Goal: Entertainment & Leisure: Consume media (video, audio)

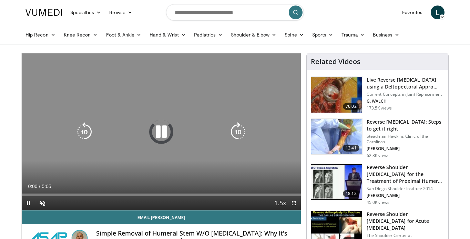
scroll to position [4, 0]
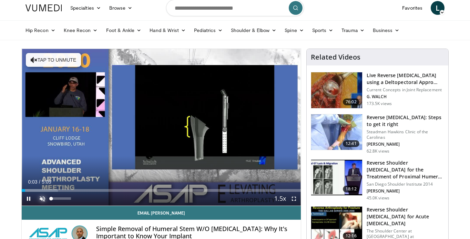
click at [41, 198] on span "Video Player" at bounding box center [42, 199] width 14 height 14
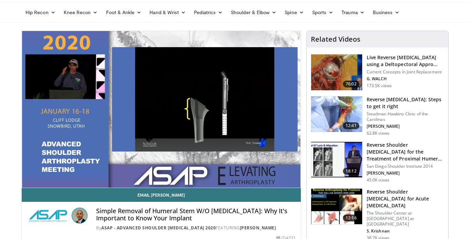
scroll to position [30, 0]
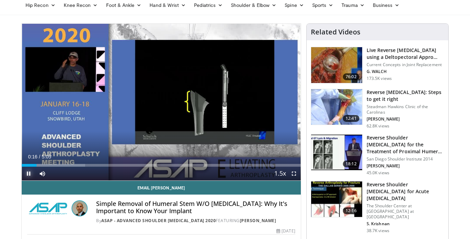
click at [27, 173] on span "Video Player" at bounding box center [29, 174] width 14 height 14
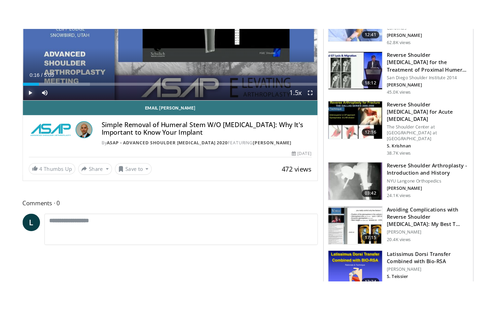
scroll to position [51, 0]
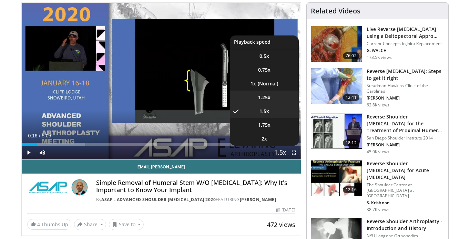
click at [266, 100] on span "1.25x" at bounding box center [264, 97] width 12 height 7
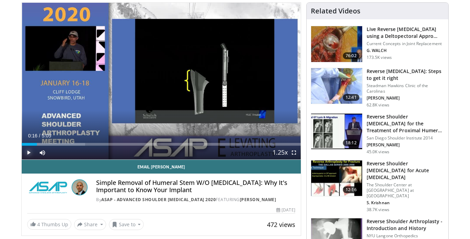
click at [23, 151] on span "Video Player" at bounding box center [29, 153] width 14 height 14
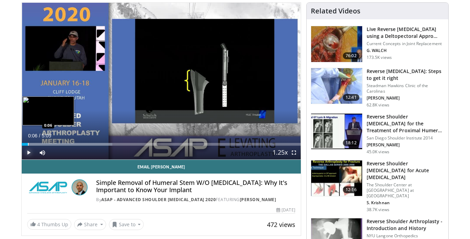
click at [28, 144] on div "Progress Bar" at bounding box center [28, 144] width 1 height 3
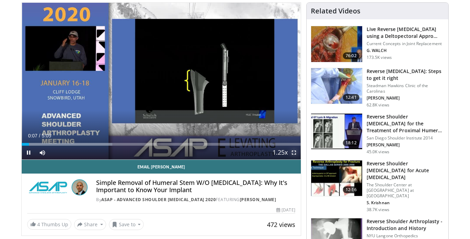
click at [294, 155] on span "Video Player" at bounding box center [294, 153] width 14 height 14
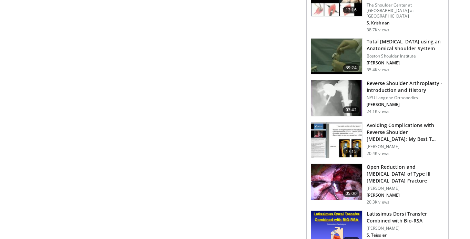
scroll to position [234, 0]
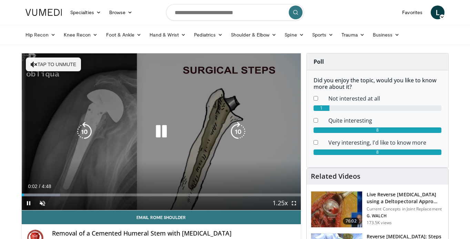
click at [52, 61] on button "Tap to unmute" at bounding box center [53, 65] width 55 height 14
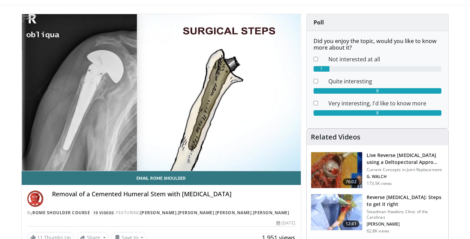
scroll to position [3, 0]
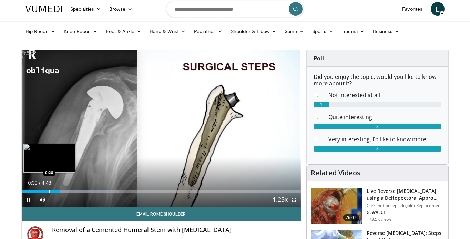
click at [49, 192] on div "Progress Bar" at bounding box center [49, 191] width 1 height 3
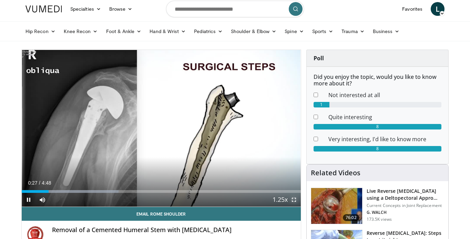
click at [293, 202] on span "Video Player" at bounding box center [294, 200] width 14 height 14
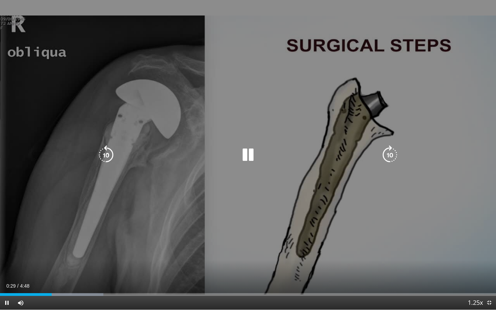
click at [254, 157] on icon "Video Player" at bounding box center [247, 154] width 19 height 19
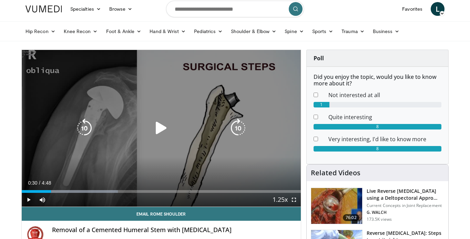
click at [158, 127] on icon "Video Player" at bounding box center [161, 128] width 19 height 19
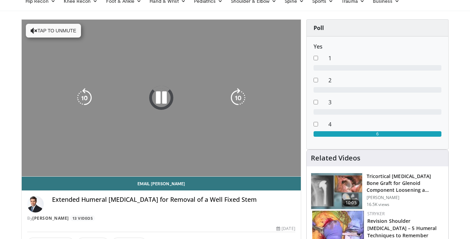
scroll to position [34, 0]
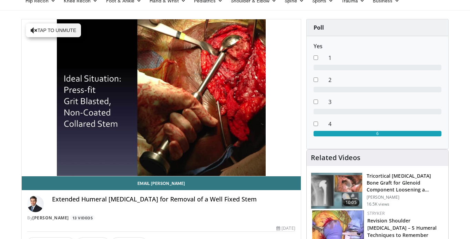
click at [52, 159] on div "10 seconds Tap to unmute" at bounding box center [161, 97] width 279 height 157
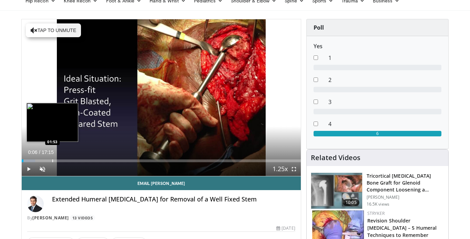
click at [52, 160] on div "Progress Bar" at bounding box center [52, 161] width 1 height 3
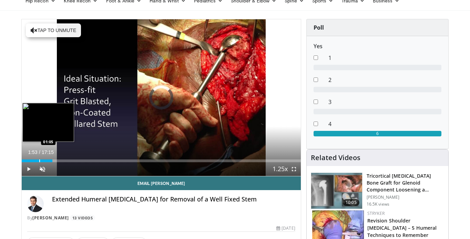
click at [39, 160] on div "01:53" at bounding box center [37, 161] width 31 height 3
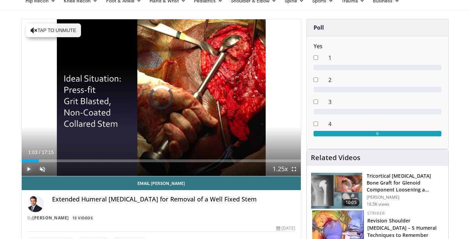
click at [28, 171] on span "Video Player" at bounding box center [29, 169] width 14 height 14
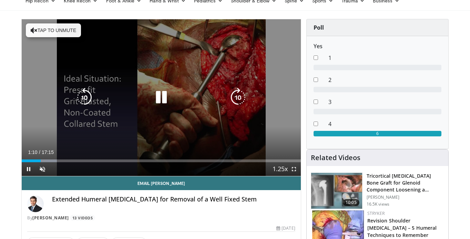
click at [67, 26] on button "Tap to unmute" at bounding box center [53, 30] width 55 height 14
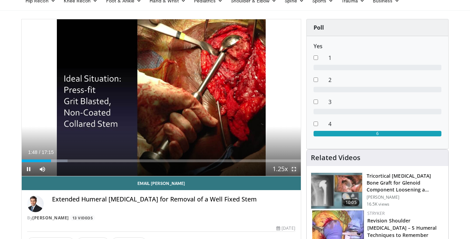
click at [293, 169] on span "Video Player" at bounding box center [294, 169] width 14 height 14
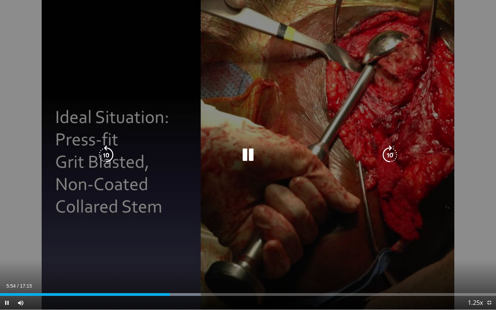
click at [249, 154] on icon "Video Player" at bounding box center [247, 154] width 19 height 19
click at [242, 152] on icon "Video Player" at bounding box center [247, 154] width 19 height 19
click at [244, 158] on icon "Video Player" at bounding box center [247, 154] width 19 height 19
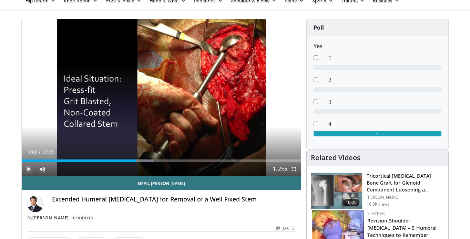
click at [25, 171] on span "Video Player" at bounding box center [29, 169] width 14 height 14
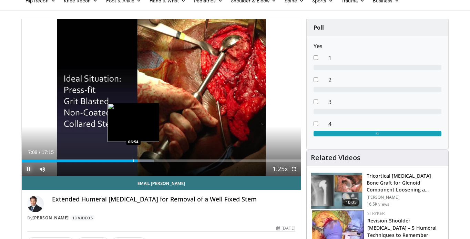
click at [133, 160] on div "Progress Bar" at bounding box center [133, 161] width 1 height 3
click at [128, 161] on div "Progress Bar" at bounding box center [128, 161] width 1 height 3
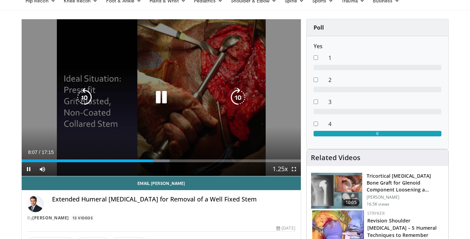
click at [160, 101] on icon "Video Player" at bounding box center [161, 97] width 19 height 19
